Goal: Navigation & Orientation: Find specific page/section

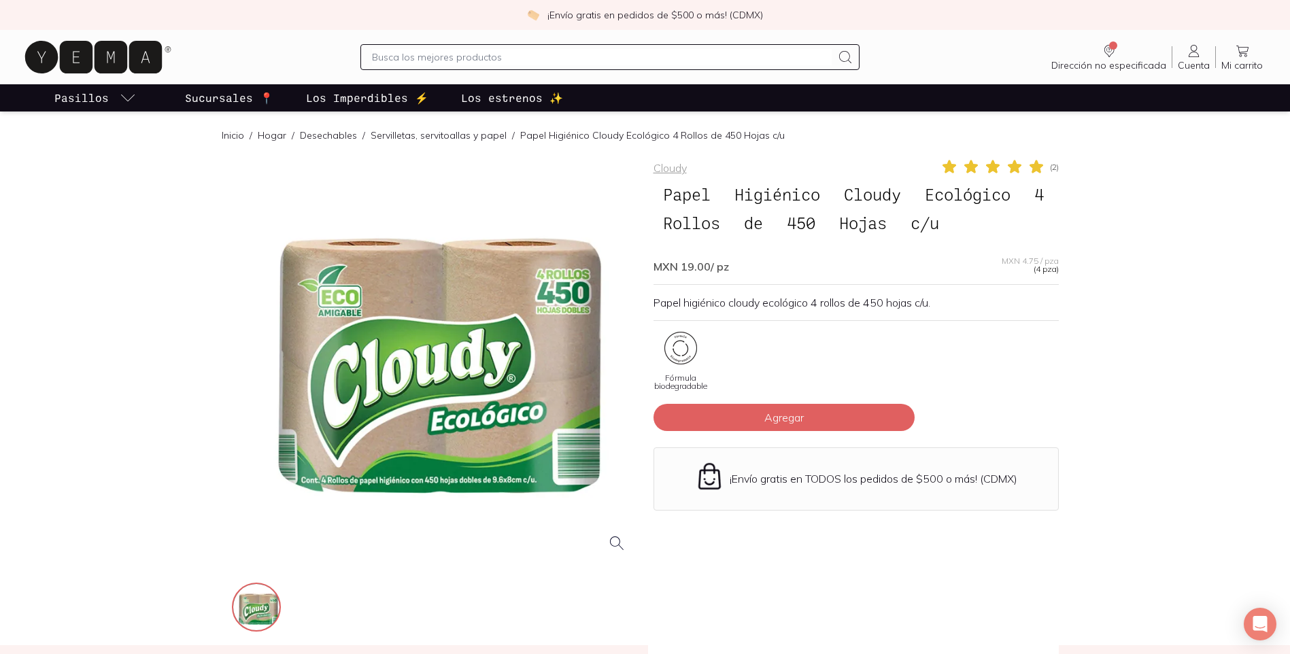
click at [229, 100] on p "Sucursales 📍" at bounding box center [229, 98] width 88 height 16
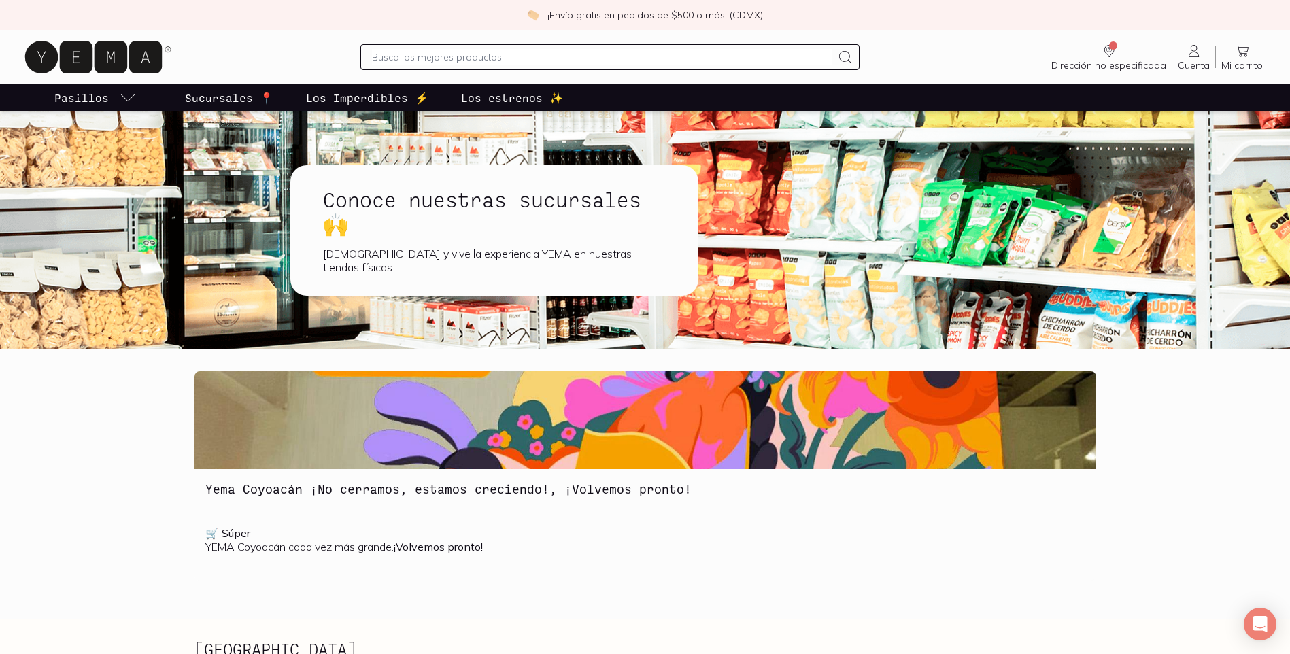
click at [353, 104] on p "Los Imperdibles ⚡️" at bounding box center [367, 98] width 122 height 16
